Goal: Task Accomplishment & Management: Complete application form

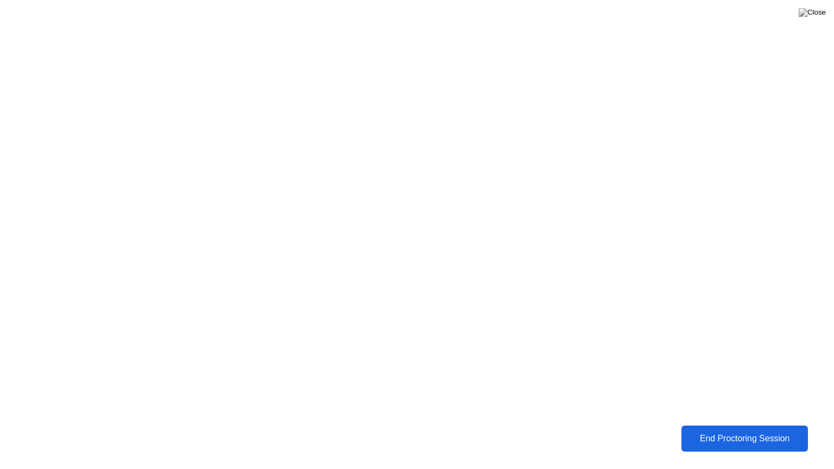
click at [718, 439] on div "End Proctoring Session" at bounding box center [745, 439] width 121 height 10
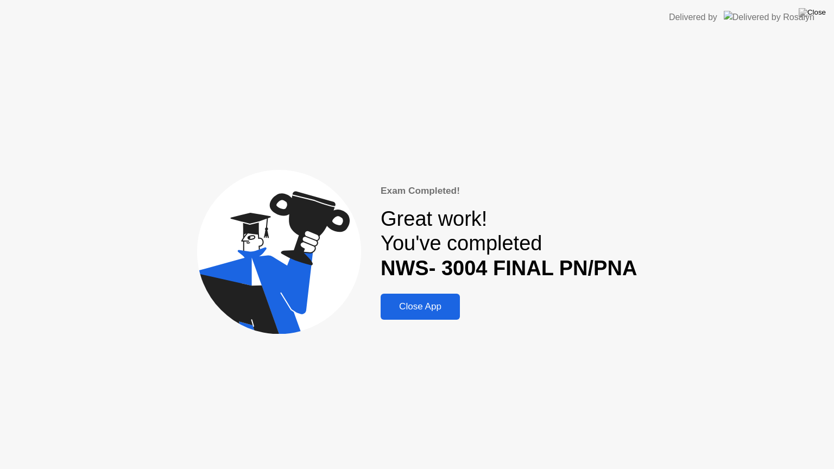
click at [444, 304] on div "Close App" at bounding box center [420, 306] width 73 height 11
